Goal: Task Accomplishment & Management: Complete application form

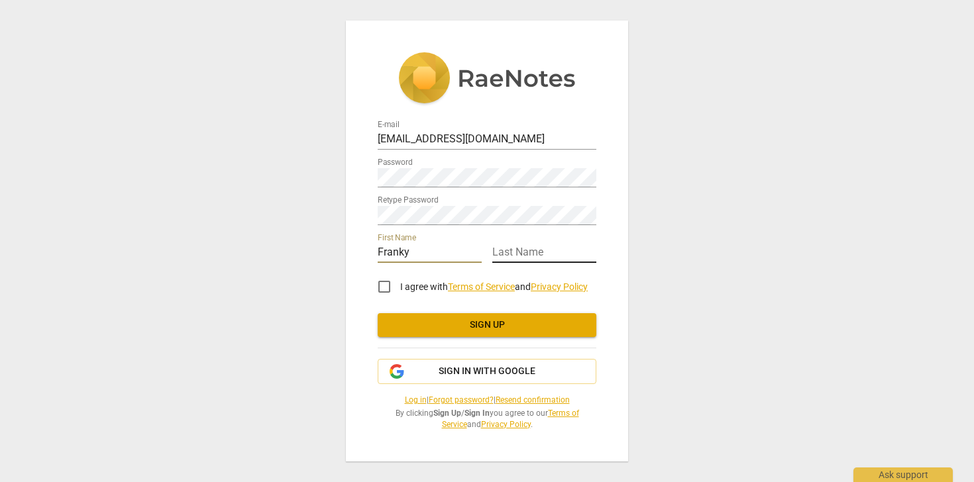
type input "Franky"
click at [530, 250] on input "text" at bounding box center [544, 253] width 104 height 19
type input "[PERSON_NAME]"
click at [276, 299] on div "E-mail [EMAIL_ADDRESS][DOMAIN_NAME] Password Retype Password First Name [PERSON…" at bounding box center [487, 241] width 974 height 482
click at [384, 288] on input "I agree with Terms of Service and Privacy Policy" at bounding box center [384, 287] width 32 height 32
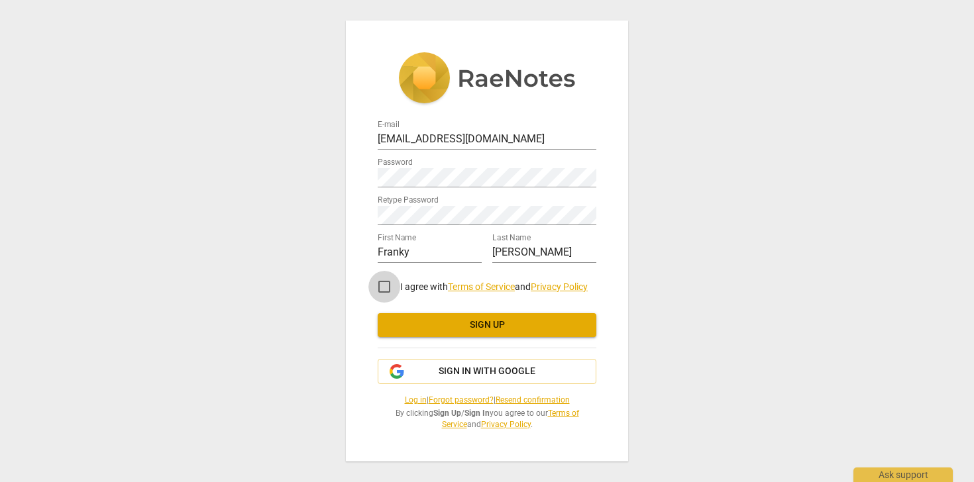
checkbox input "true"
click at [491, 325] on span "Sign up" at bounding box center [486, 325] width 197 height 13
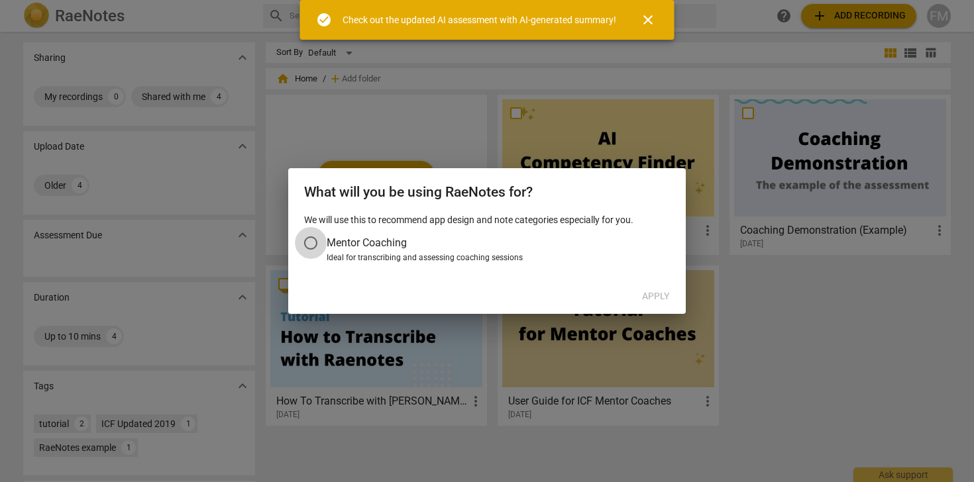
click at [307, 243] on input "Mentor Coaching" at bounding box center [311, 243] width 32 height 32
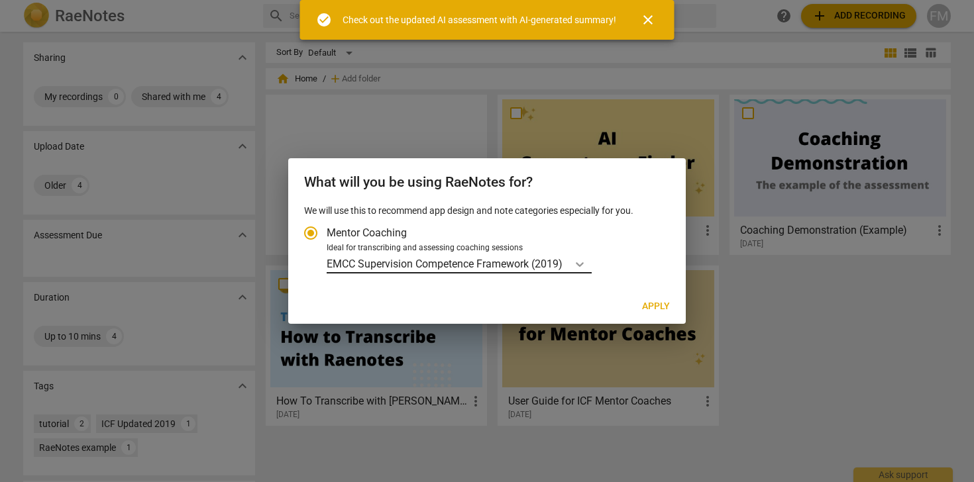
click at [583, 264] on icon "Account type" at bounding box center [579, 264] width 13 height 13
click at [0, 0] on input "Ideal for transcribing and assessing coaching sessions EMCC Supervision Compete…" at bounding box center [0, 0] width 0 height 0
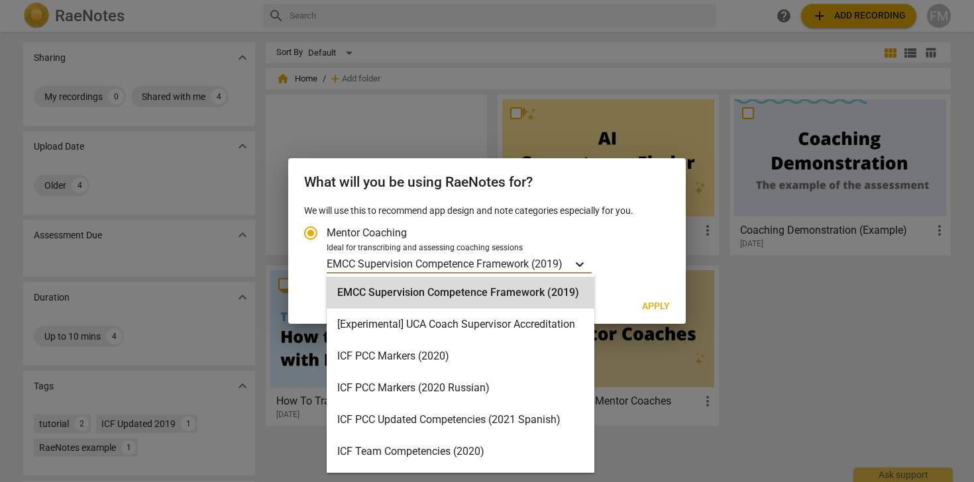
click at [584, 263] on icon "Account type" at bounding box center [579, 264] width 13 height 13
click at [0, 0] on input "Ideal for transcribing and assessing coaching sessions EMCC Supervision Compete…" at bounding box center [0, 0] width 0 height 0
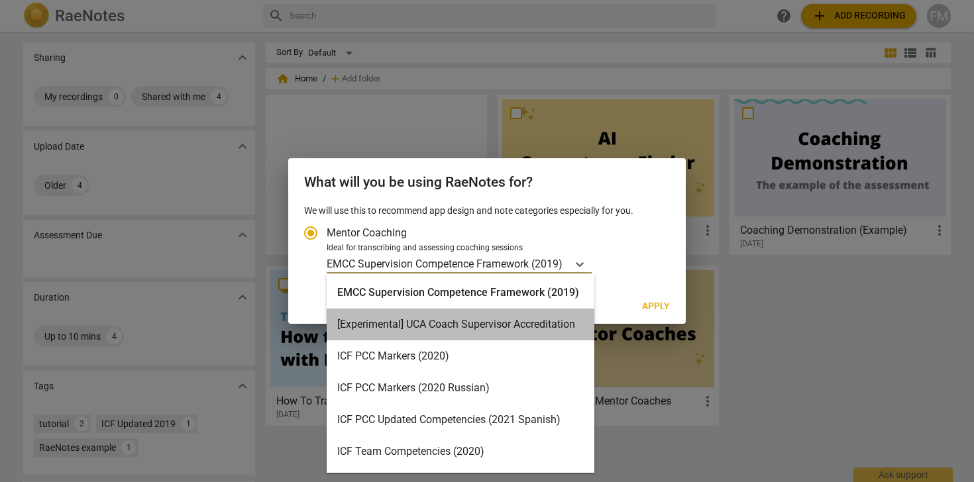
click at [525, 323] on div "[Experimental] UCA Coach Supervisor Accreditation" at bounding box center [461, 325] width 268 height 32
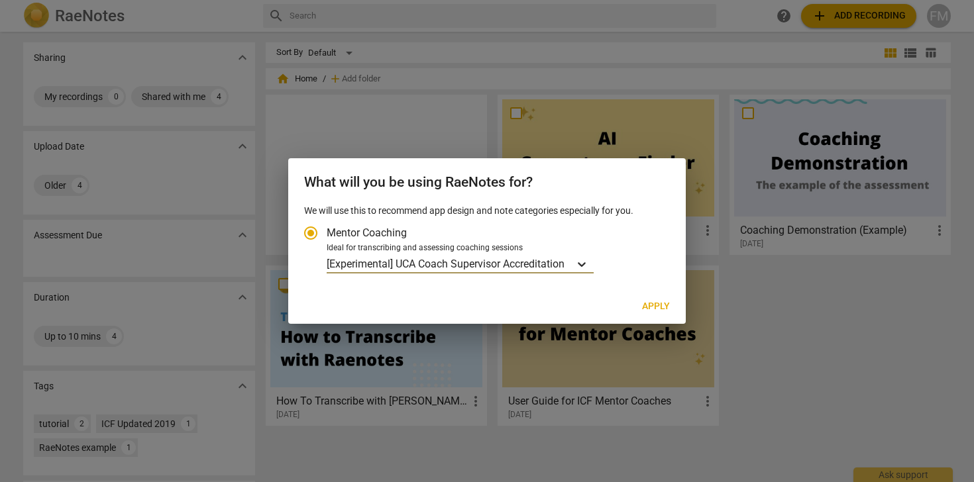
click at [574, 260] on div "Account type" at bounding box center [582, 263] width 24 height 19
click at [0, 0] on input "Ideal for transcribing and assessing coaching sessions option [Experimental] UC…" at bounding box center [0, 0] width 0 height 0
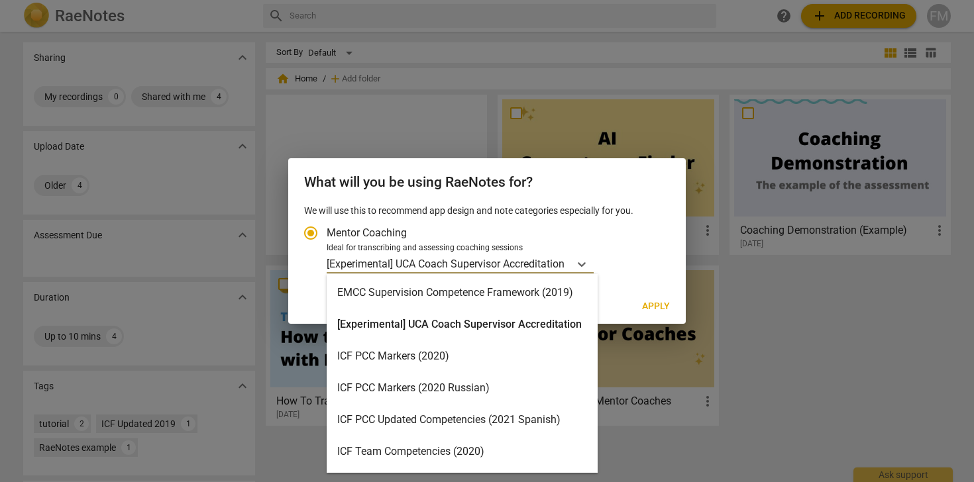
click at [512, 299] on div "EMCC Supervision Competence Framework (2019)" at bounding box center [462, 293] width 271 height 32
radio input "false"
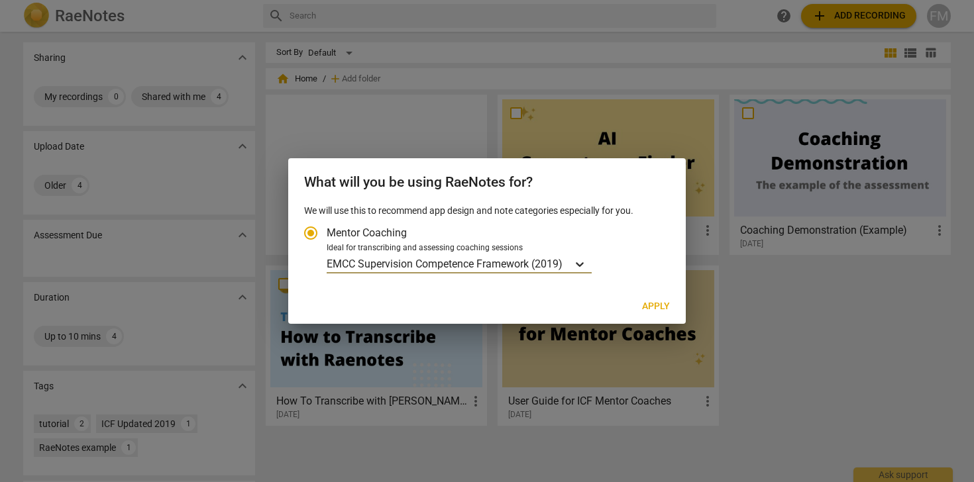
click at [583, 265] on icon "Account type" at bounding box center [580, 264] width 8 height 5
click at [0, 0] on input "Ideal for transcribing and assessing coaching sessions option EMCC Supervision …" at bounding box center [0, 0] width 0 height 0
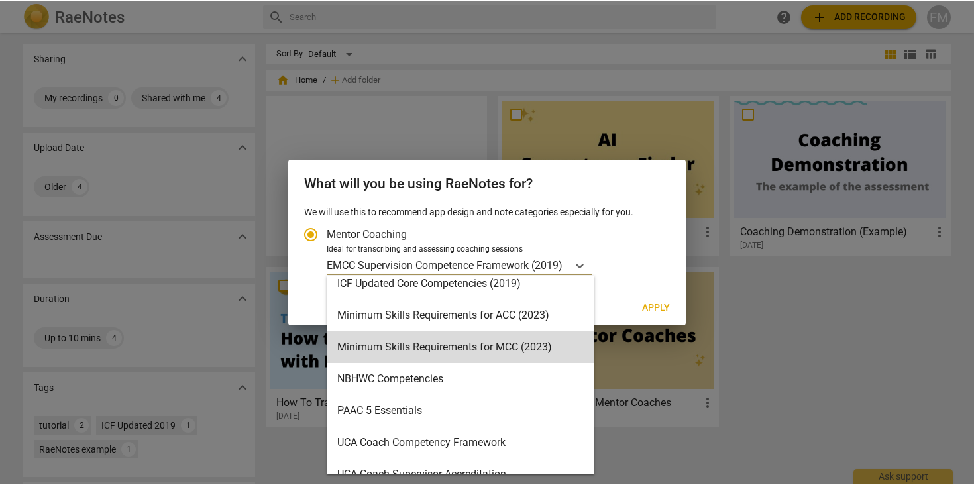
scroll to position [284, 0]
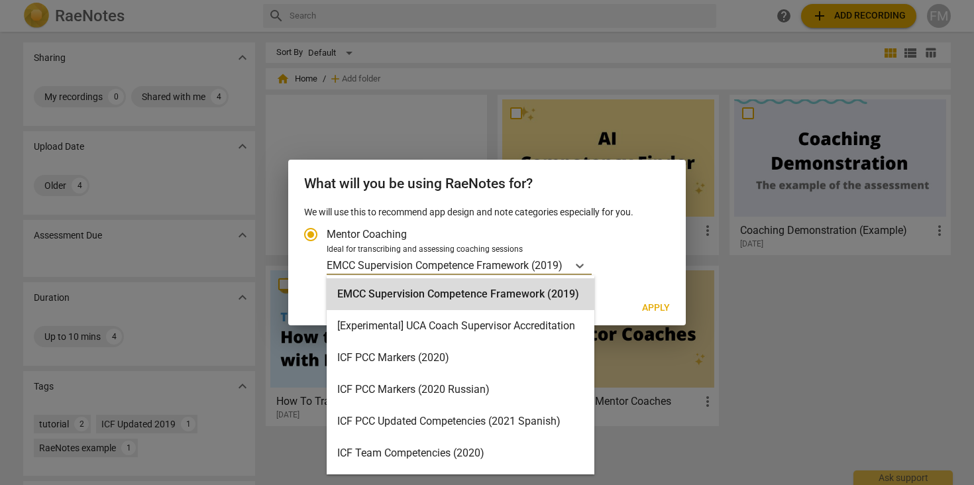
click at [539, 260] on p "EMCC Supervision Competence Framework (2019)" at bounding box center [445, 265] width 236 height 15
click at [0, 0] on input "Ideal for transcribing and assessing coaching sessions EMCC Supervision Compete…" at bounding box center [0, 0] width 0 height 0
